Goal: Check status: Check status

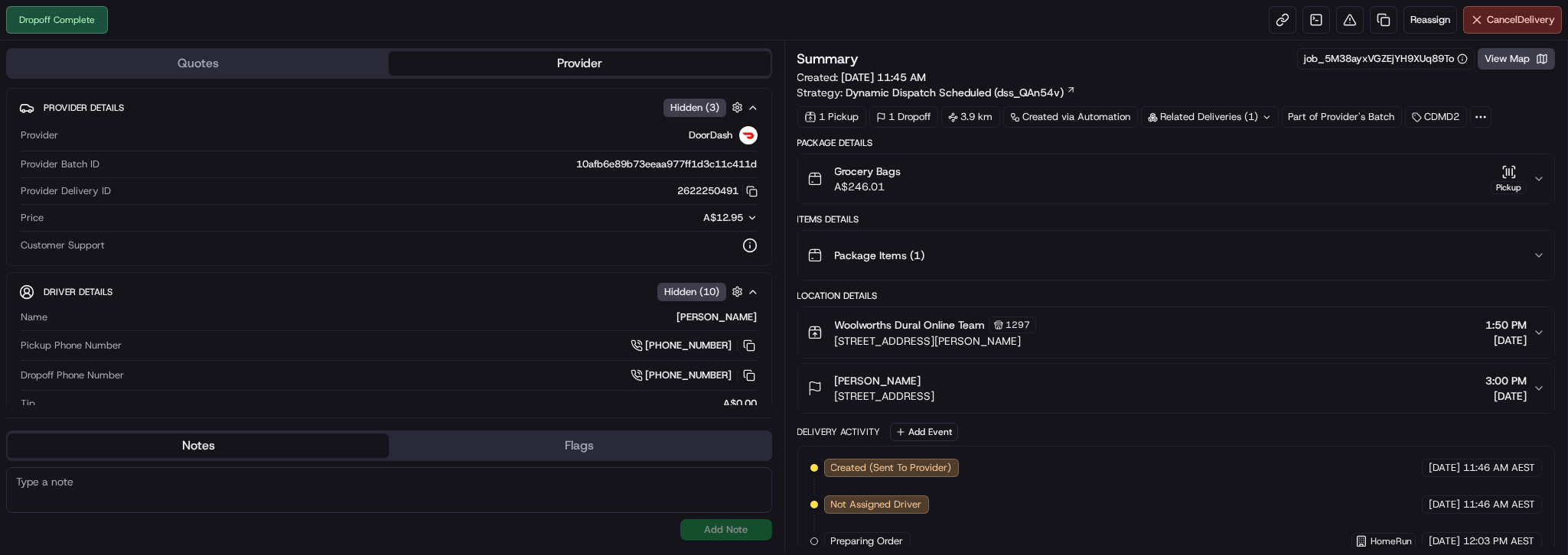
click at [1490, 194] on div "Pickup" at bounding box center [1508, 180] width 36 height 30
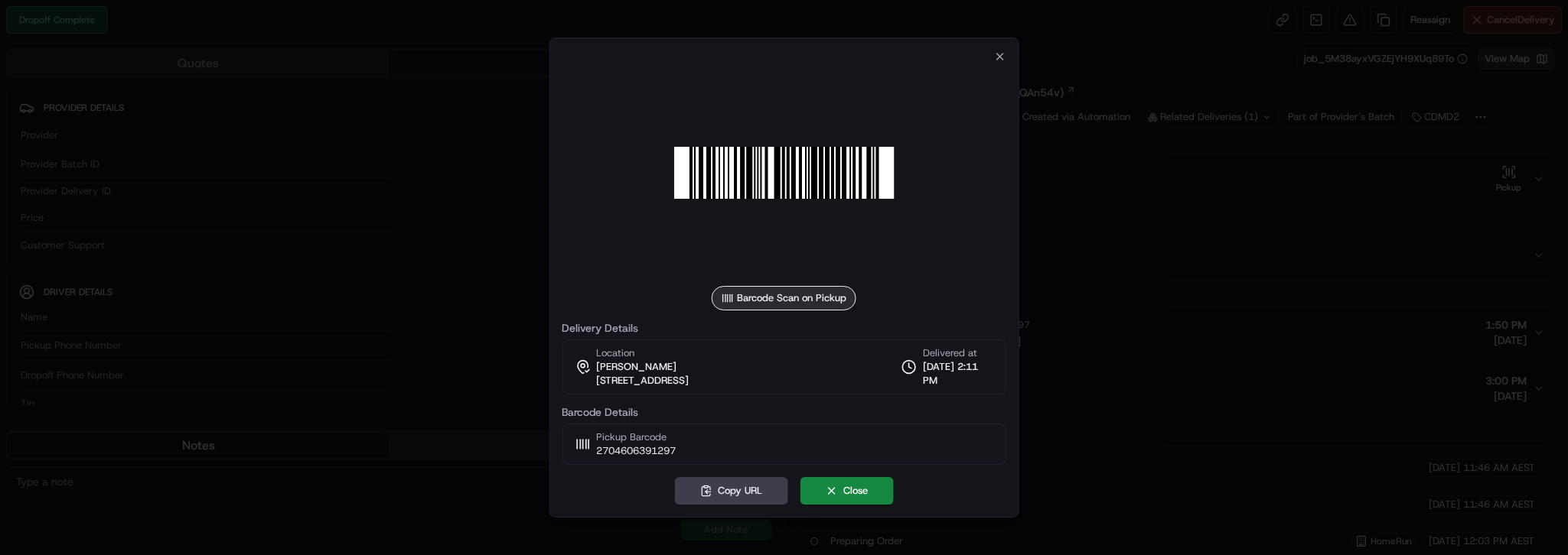
click at [1489, 98] on div at bounding box center [784, 277] width 1568 height 555
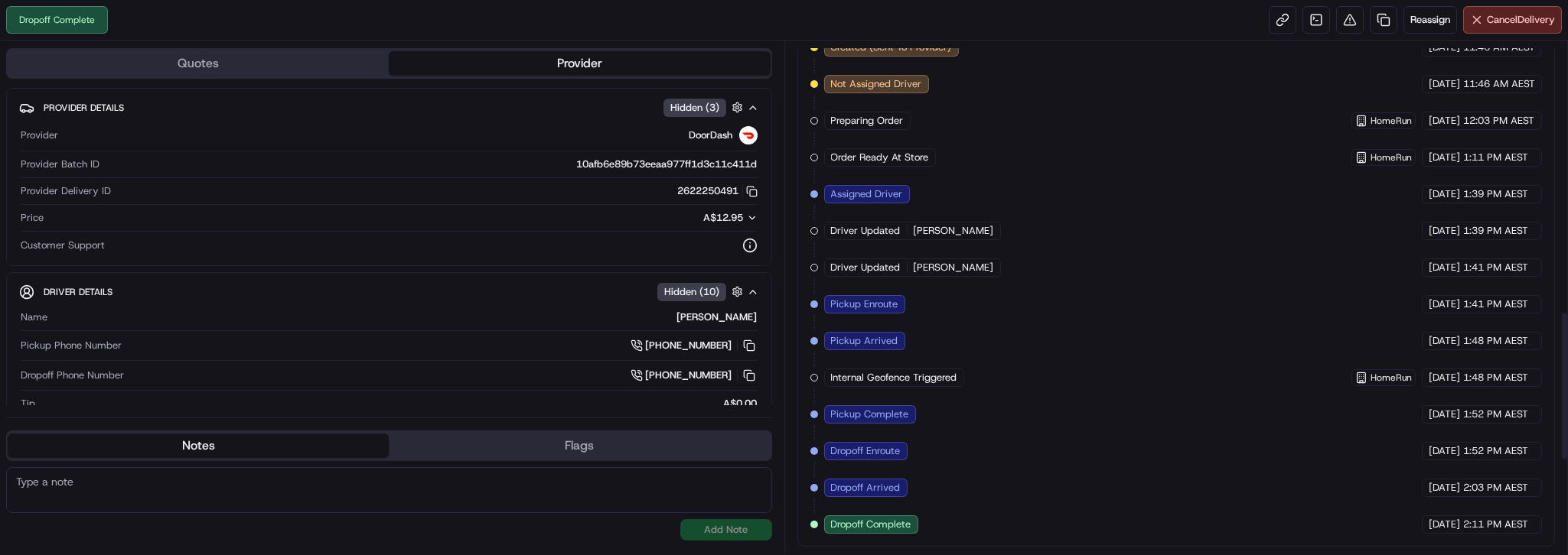
scroll to position [1240, 0]
